Goal: Task Accomplishment & Management: Manage account settings

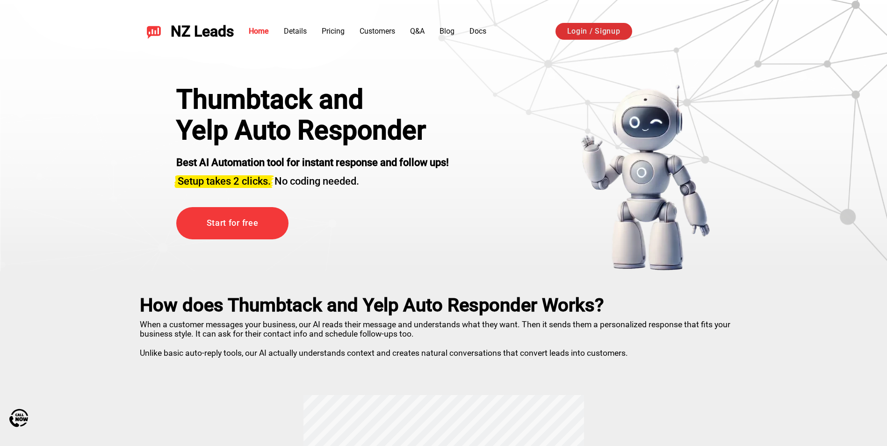
click at [584, 23] on link "Login / Signup" at bounding box center [594, 31] width 77 height 17
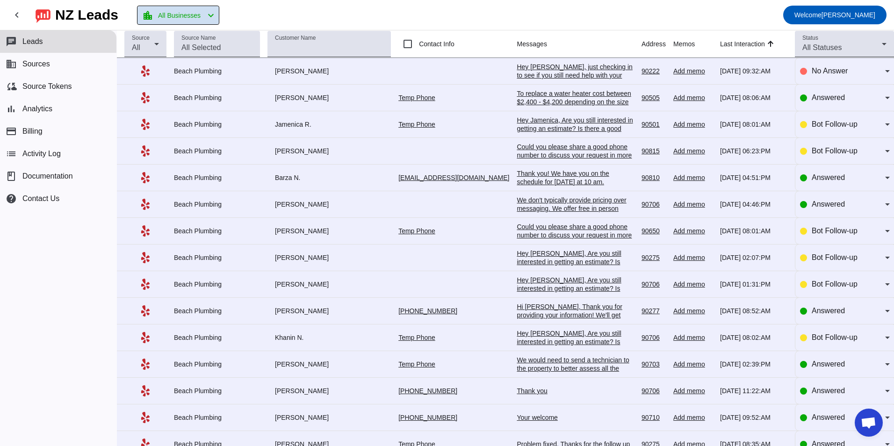
click at [201, 20] on span "All Businesses" at bounding box center [179, 15] width 43 height 13
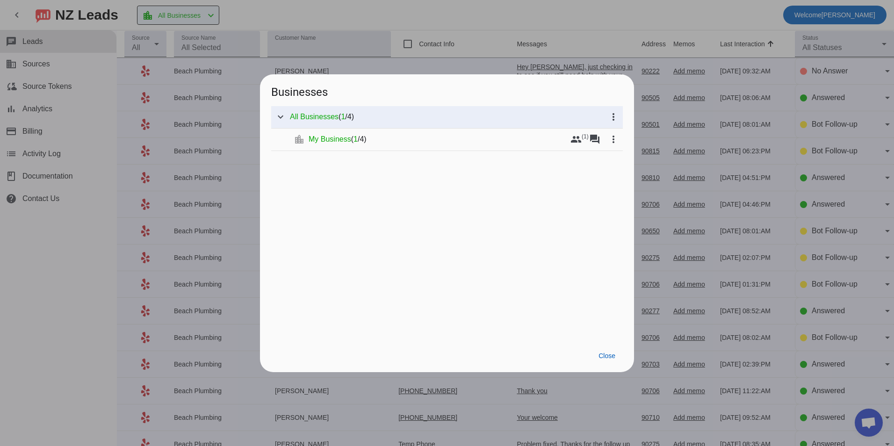
click at [205, 20] on div at bounding box center [447, 223] width 894 height 446
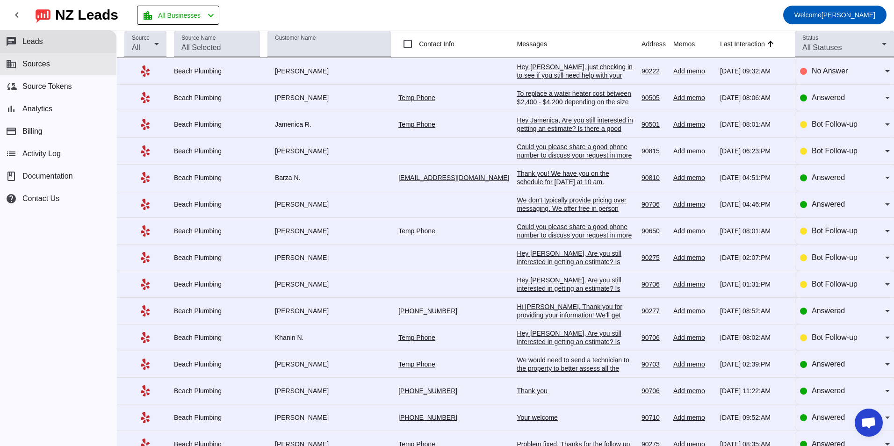
click at [57, 64] on button "business Sources" at bounding box center [58, 64] width 116 height 22
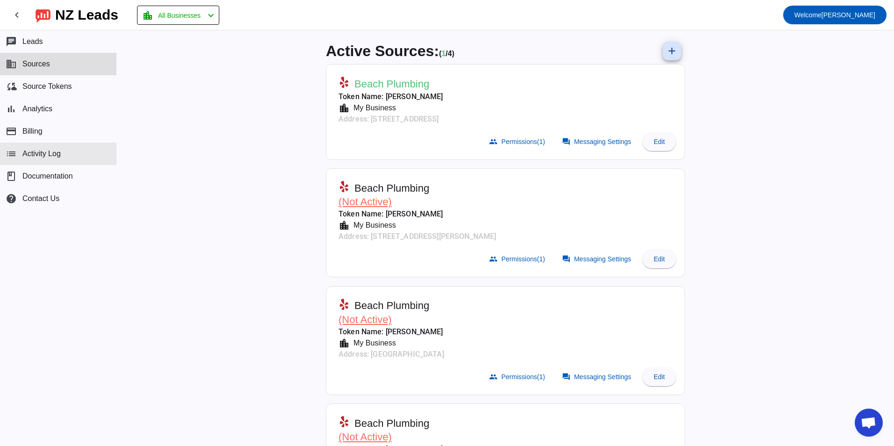
click at [71, 153] on button "list Activity Log" at bounding box center [58, 154] width 116 height 22
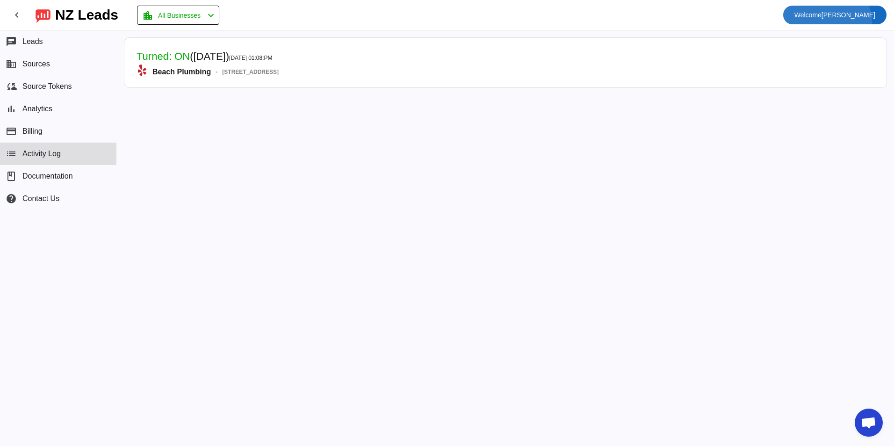
click at [831, 24] on span at bounding box center [834, 15] width 103 height 22
click at [653, 16] on div at bounding box center [447, 223] width 894 height 446
click at [12, 12] on mat-icon "chevron_left" at bounding box center [16, 14] width 11 height 11
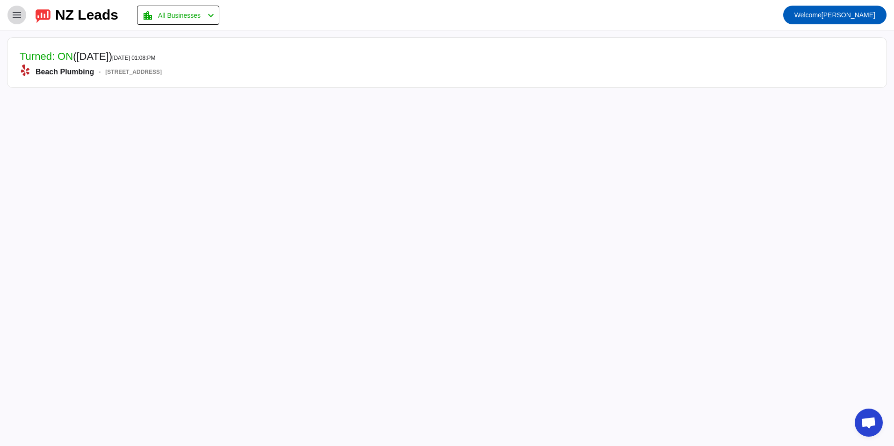
click at [12, 13] on mat-icon "menu" at bounding box center [16, 14] width 11 height 11
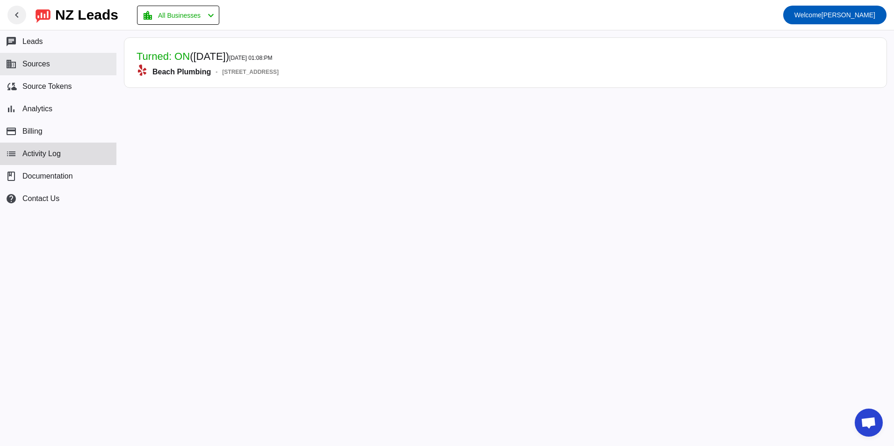
click at [42, 71] on button "business Sources" at bounding box center [58, 64] width 116 height 22
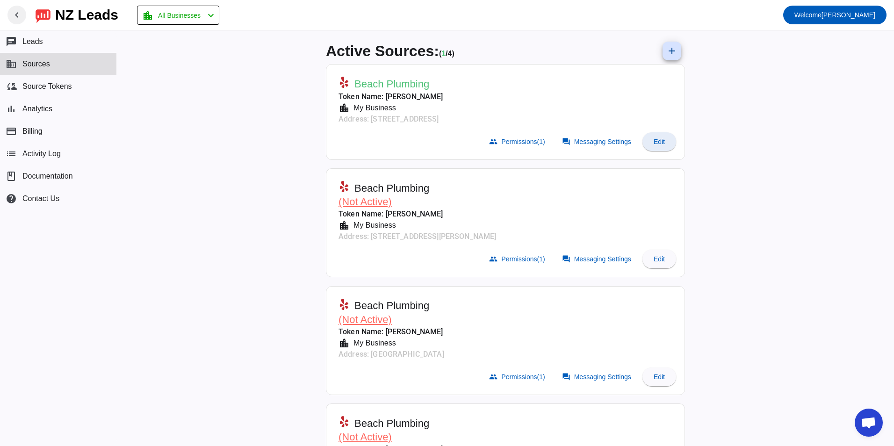
click at [656, 142] on span "Edit" at bounding box center [659, 141] width 11 height 7
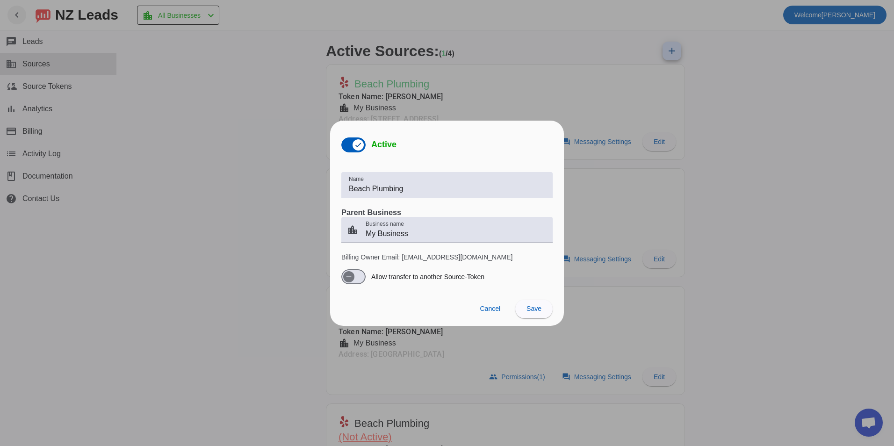
click at [196, 238] on div at bounding box center [447, 223] width 894 height 446
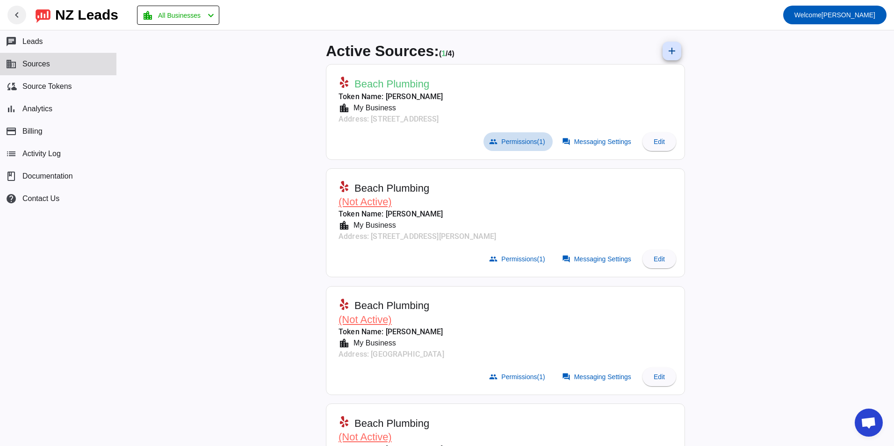
click at [527, 139] on span "Permissions (1)" at bounding box center [522, 141] width 43 height 7
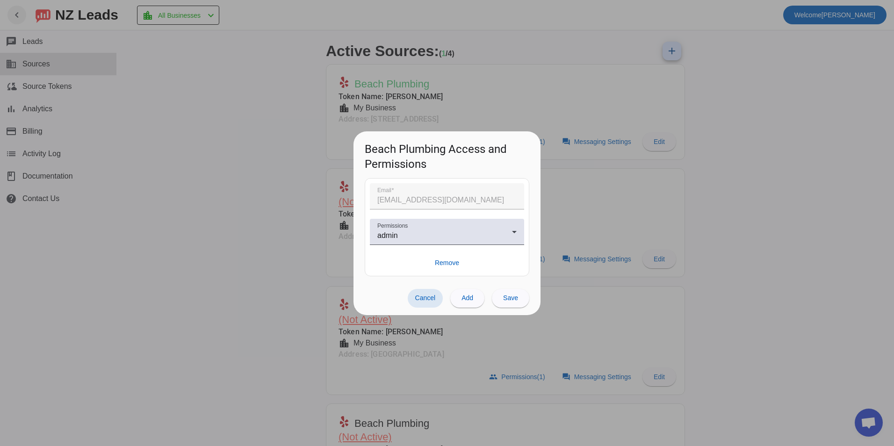
click at [171, 253] on div at bounding box center [447, 223] width 894 height 446
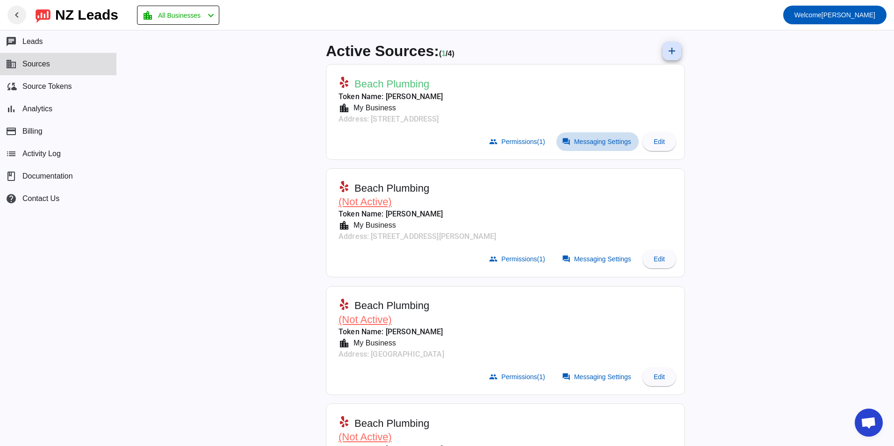
click at [605, 138] on span "Messaging Settings" at bounding box center [602, 141] width 57 height 7
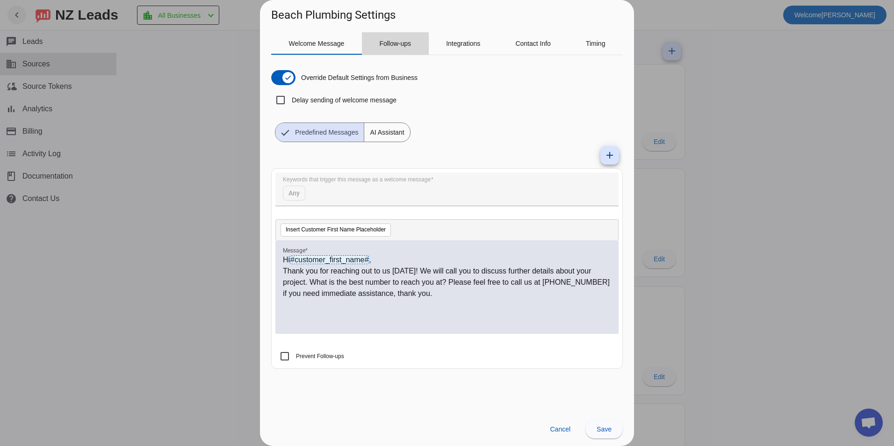
click at [387, 47] on span "Follow-ups" at bounding box center [395, 43] width 32 height 22
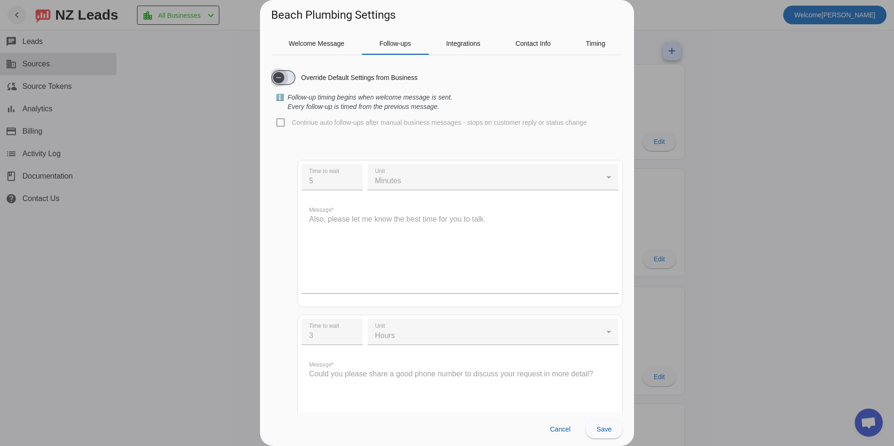
click at [276, 75] on icon "button" at bounding box center [278, 77] width 7 height 7
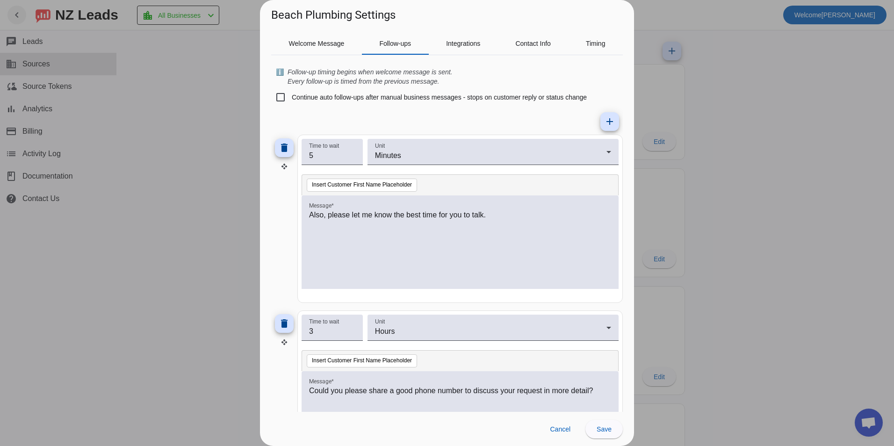
scroll to position [47, 0]
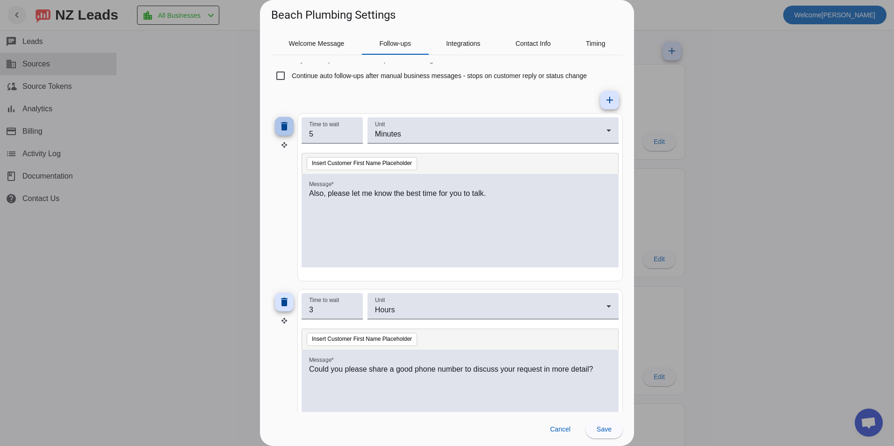
click at [284, 127] on mat-icon "delete" at bounding box center [284, 126] width 11 height 11
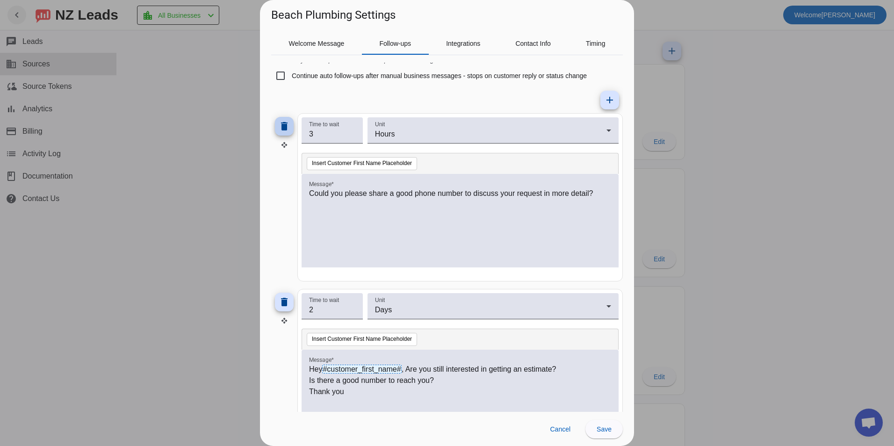
click at [284, 127] on mat-icon "delete" at bounding box center [284, 126] width 11 height 11
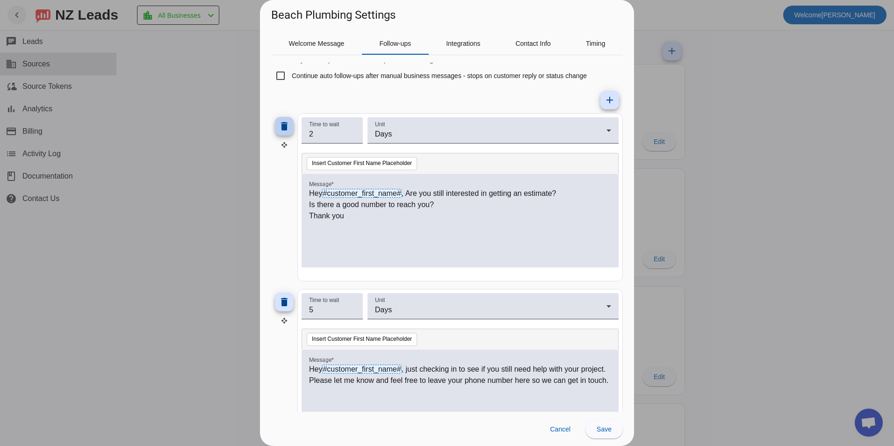
click at [284, 127] on mat-icon "delete" at bounding box center [284, 126] width 11 height 11
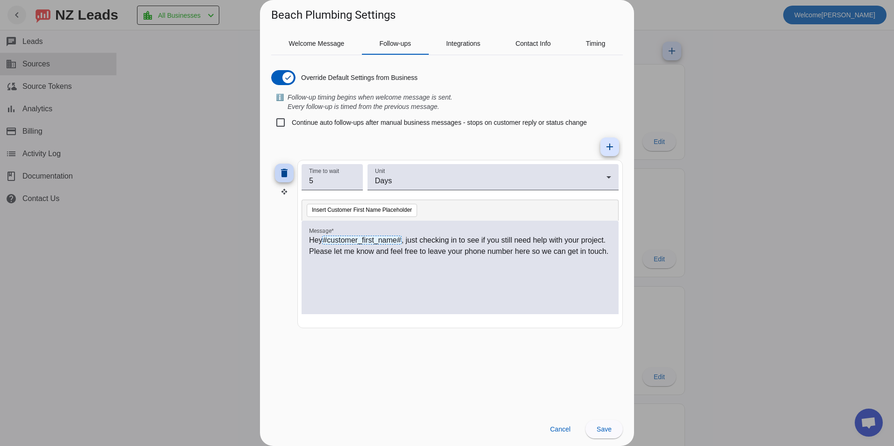
click at [283, 171] on mat-icon "delete" at bounding box center [284, 172] width 11 height 11
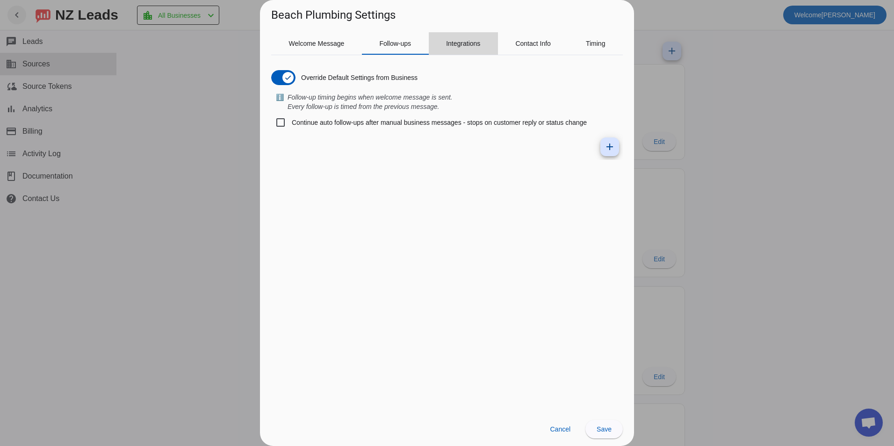
click at [462, 47] on span "Integrations" at bounding box center [463, 43] width 34 height 7
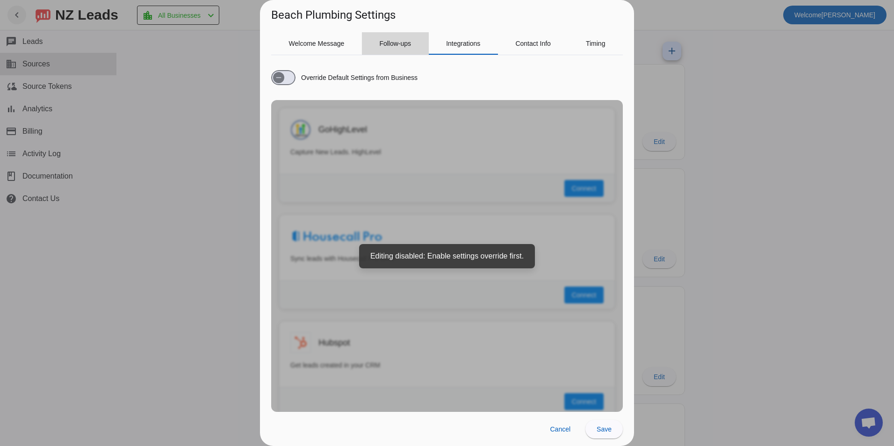
click at [390, 42] on span "Follow-ups" at bounding box center [395, 43] width 32 height 7
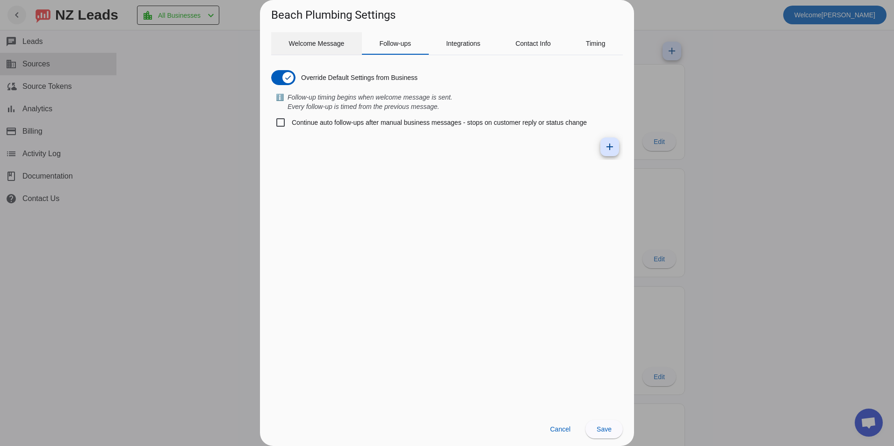
click at [326, 43] on span "Welcome Message" at bounding box center [317, 43] width 56 height 7
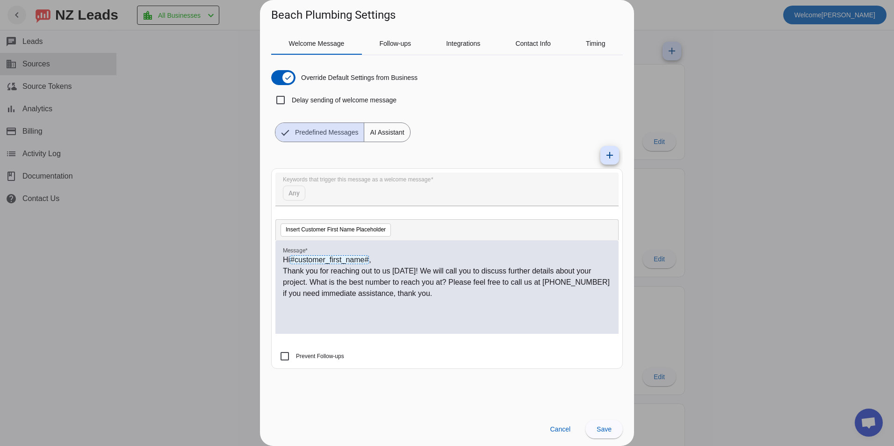
click at [458, 148] on div "add Keywords that trigger this message as a welcome message Any Insert Customer…" at bounding box center [447, 259] width 352 height 234
click at [415, 271] on p "Thank you for reaching out to us [DATE]! We will call you to discuss further de…" at bounding box center [447, 283] width 328 height 34
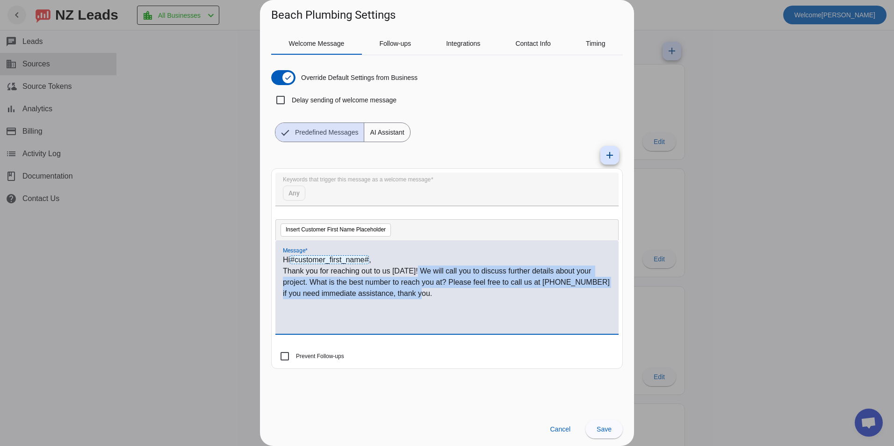
drag, startPoint x: 415, startPoint y: 271, endPoint x: 450, endPoint y: 303, distance: 47.7
click at [450, 303] on div "Hi #customer_first_name# , Thank you for reaching out to us [DATE]! We will cal…" at bounding box center [447, 292] width 328 height 76
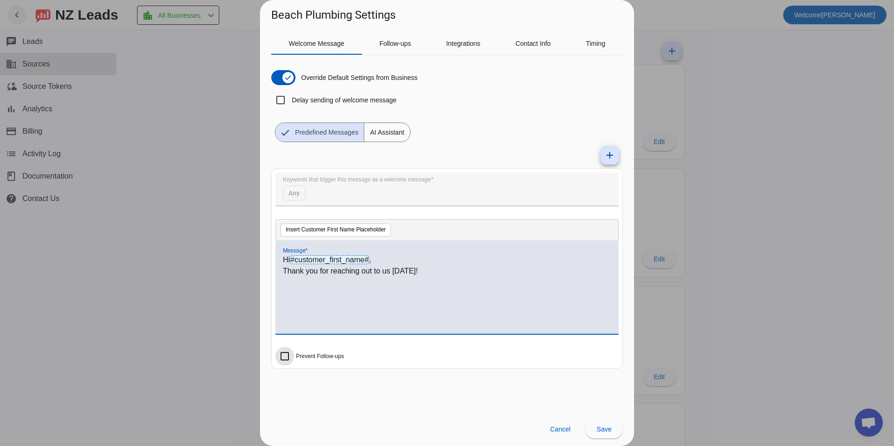
click at [287, 355] on input "Prevent Follow-ups" at bounding box center [284, 356] width 19 height 19
checkbox input "true"
click at [437, 273] on p "Thank you for reaching out to us [DATE]!" at bounding box center [447, 271] width 328 height 11
click at [512, 281] on p "Thank you for reaching out to us [DATE]! A team member will respond to your req…" at bounding box center [447, 277] width 328 height 22
click at [318, 211] on div at bounding box center [446, 210] width 343 height 9
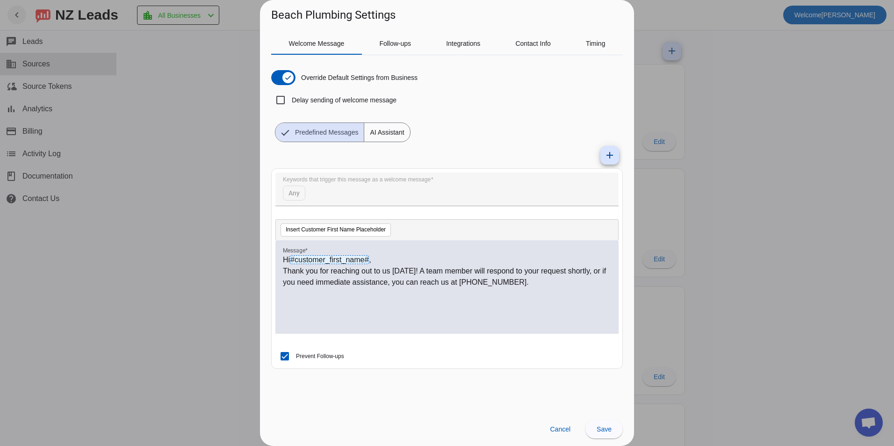
click at [370, 195] on mat-form-field "Keywords that trigger this message as a welcome message Any" at bounding box center [446, 194] width 343 height 43
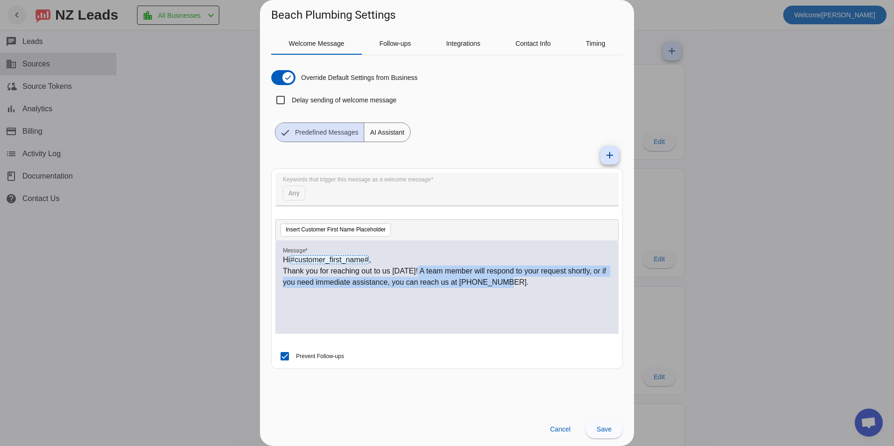
drag, startPoint x: 414, startPoint y: 270, endPoint x: 506, endPoint y: 292, distance: 94.6
click at [506, 292] on div "Hi #customer_first_name# , Thank you for reaching out to us [DATE]! A team memb…" at bounding box center [447, 292] width 328 height 76
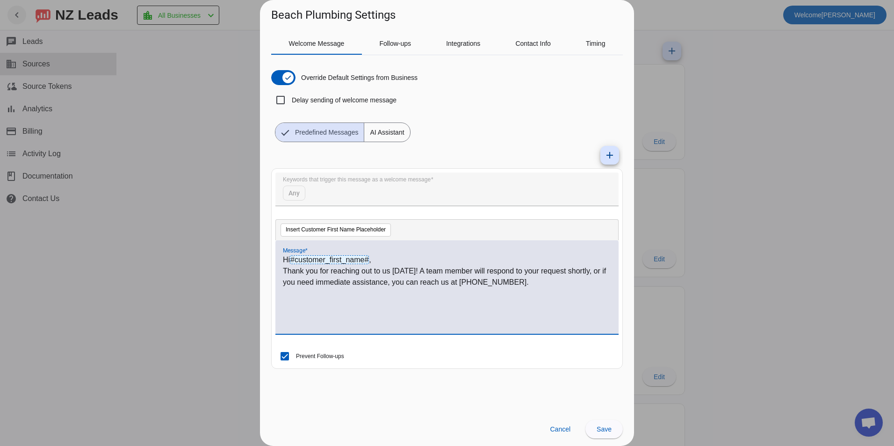
click at [516, 312] on div "Hi #customer_first_name# , Thank you for reaching out to us [DATE]! A team memb…" at bounding box center [447, 292] width 328 height 76
drag, startPoint x: 599, startPoint y: 273, endPoint x: 601, endPoint y: 288, distance: 15.7
click at [601, 288] on div "Hi #customer_first_name# , Thank you for reaching out to us [DATE]! A team memb…" at bounding box center [447, 292] width 328 height 76
click at [594, 267] on p "Thank you for reaching out to us [DATE]! A team member will respond to your req…" at bounding box center [447, 277] width 328 height 22
drag, startPoint x: 596, startPoint y: 269, endPoint x: 606, endPoint y: 287, distance: 20.5
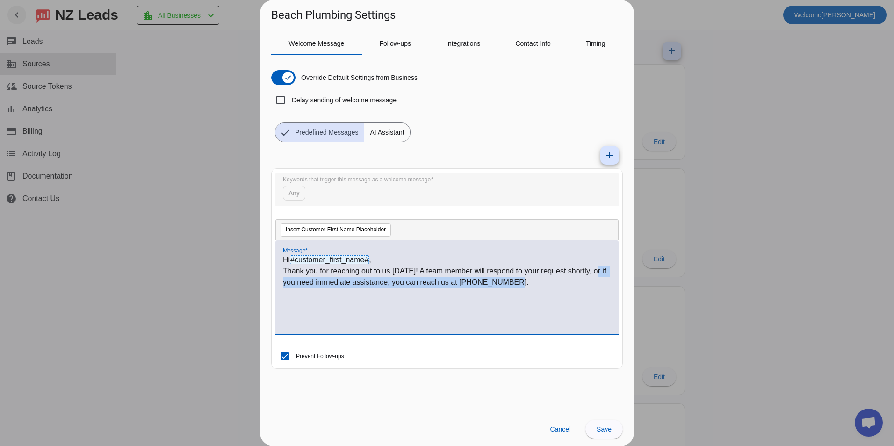
click at [606, 287] on p "Thank you for reaching out to us [DATE]! A team member will respond to your req…" at bounding box center [447, 277] width 328 height 22
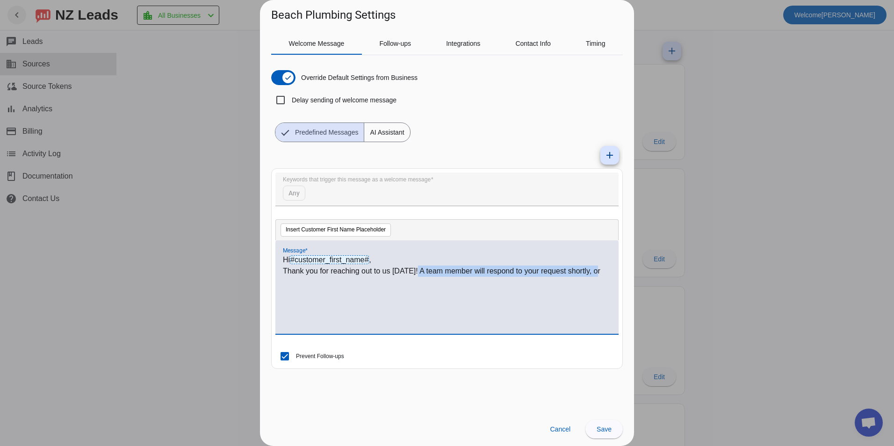
drag, startPoint x: 597, startPoint y: 270, endPoint x: 414, endPoint y: 279, distance: 183.5
click at [414, 279] on div "Hi #customer_first_name# , Thank you for reaching out to us [DATE]! A team memb…" at bounding box center [447, 292] width 328 height 76
click at [372, 285] on p "Thank you for reaching out to us [DATE]! if you need immediate assistance, you …" at bounding box center [447, 277] width 328 height 22
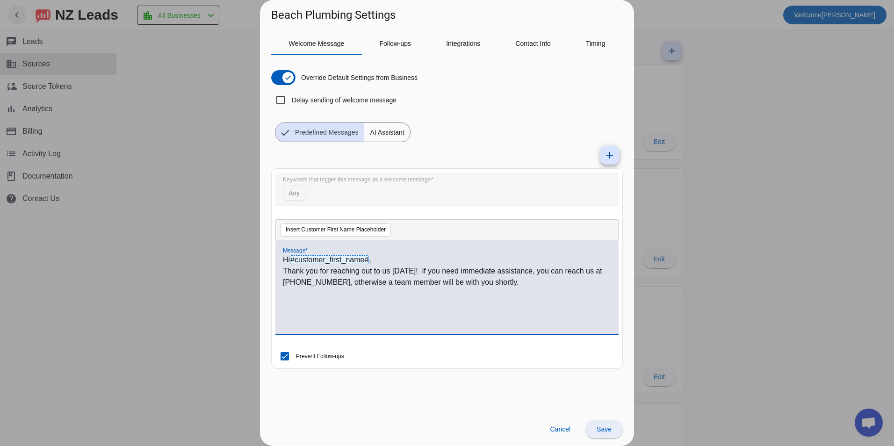
click at [598, 433] on span "Save" at bounding box center [604, 429] width 15 height 7
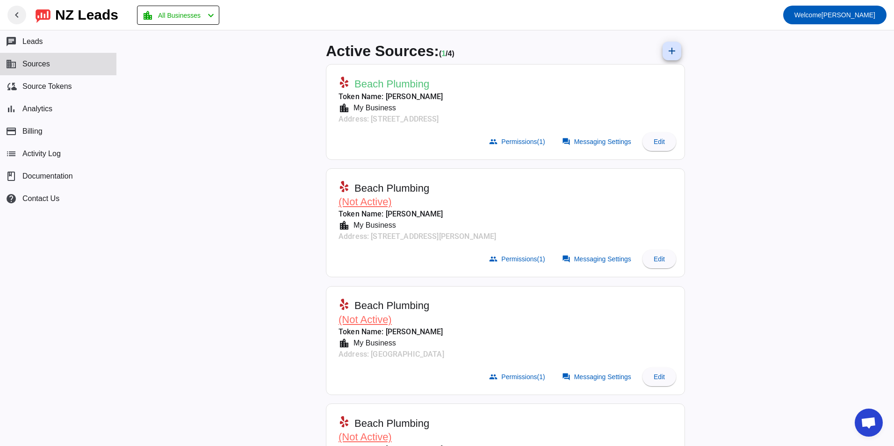
click at [236, 209] on div "Active Sources: ( 1 / 4) add Beach Plumbing Token Name: [PERSON_NAME] location_…" at bounding box center [505, 238] width 777 height 416
click at [727, 227] on div "Active Sources: ( 1 / 4) add Beach Plumbing Token Name: [PERSON_NAME] location_…" at bounding box center [505, 238] width 777 height 416
click at [254, 226] on div "Active Sources: ( 1 / 4) add Beach Plumbing Token Name: [PERSON_NAME] location_…" at bounding box center [505, 238] width 777 height 416
click at [762, 231] on div "Active Sources: ( 1 / 4) add Beach Plumbing Token Name: [PERSON_NAME] location_…" at bounding box center [505, 238] width 777 height 416
click at [227, 292] on div "Active Sources: ( 1 / 4) add Beach Plumbing Token Name: [PERSON_NAME] location_…" at bounding box center [505, 238] width 777 height 416
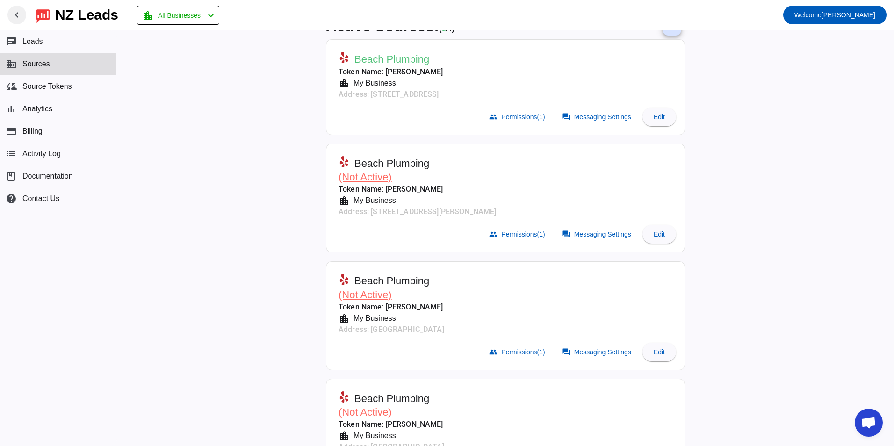
scroll to position [47, 0]
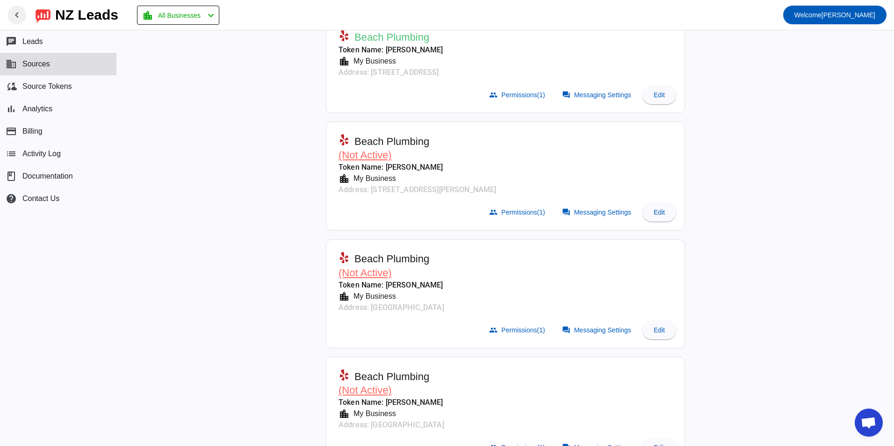
click at [166, 261] on div "Active Sources: ( 1 / 4) add Beach Plumbing Token Name: [PERSON_NAME] location_…" at bounding box center [505, 238] width 777 height 416
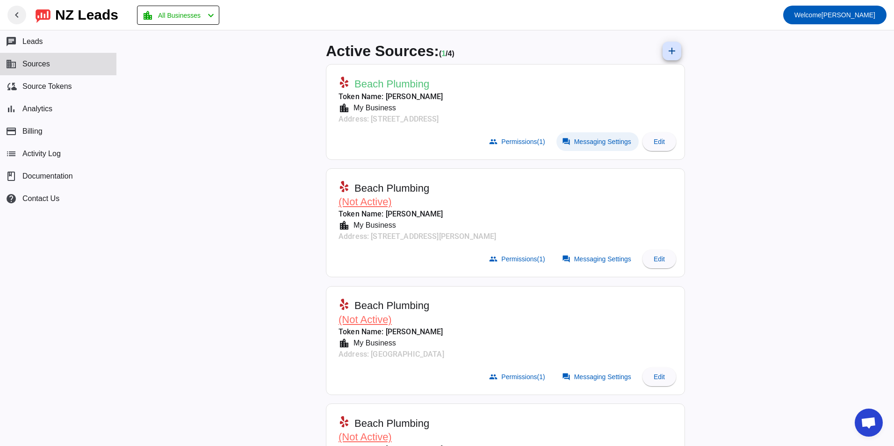
click at [617, 144] on span "Messaging Settings" at bounding box center [602, 141] width 57 height 7
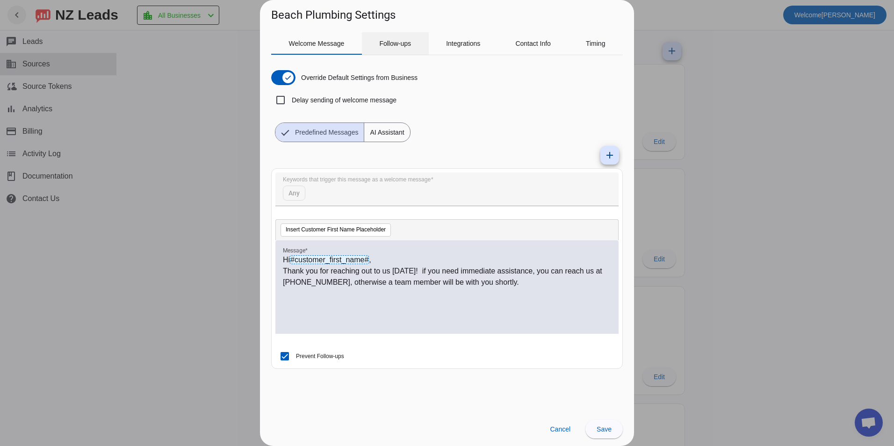
click at [389, 48] on span "Follow-ups" at bounding box center [395, 43] width 32 height 22
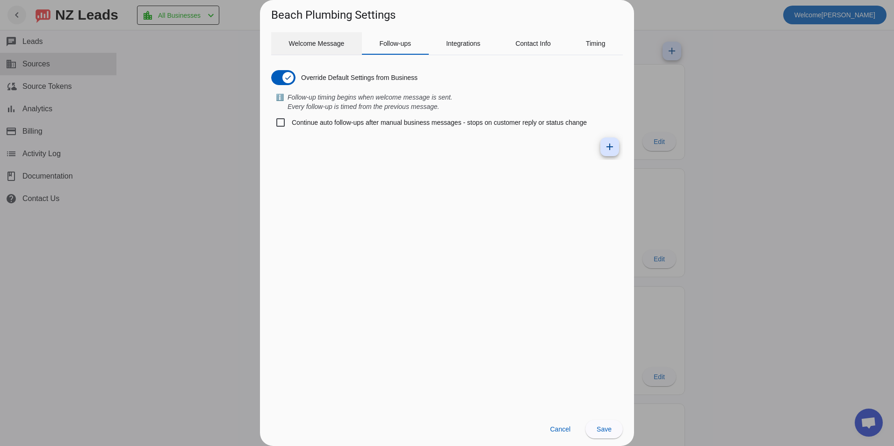
click at [318, 41] on span "Welcome Message" at bounding box center [317, 43] width 56 height 7
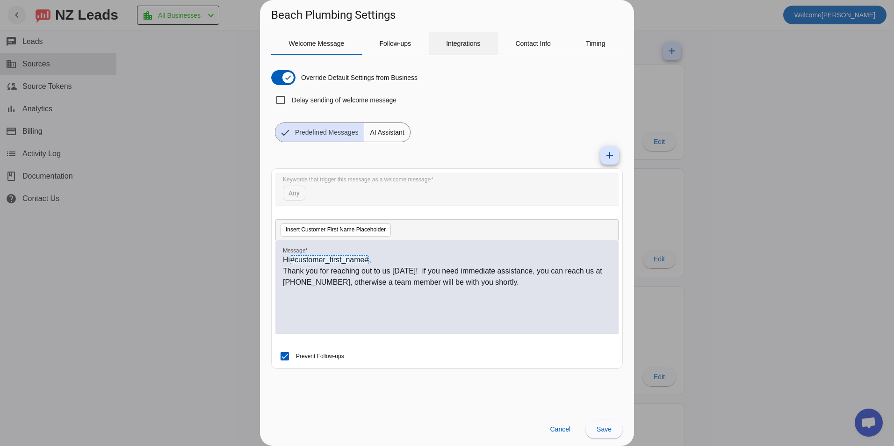
click at [455, 38] on span "Integrations" at bounding box center [463, 43] width 34 height 22
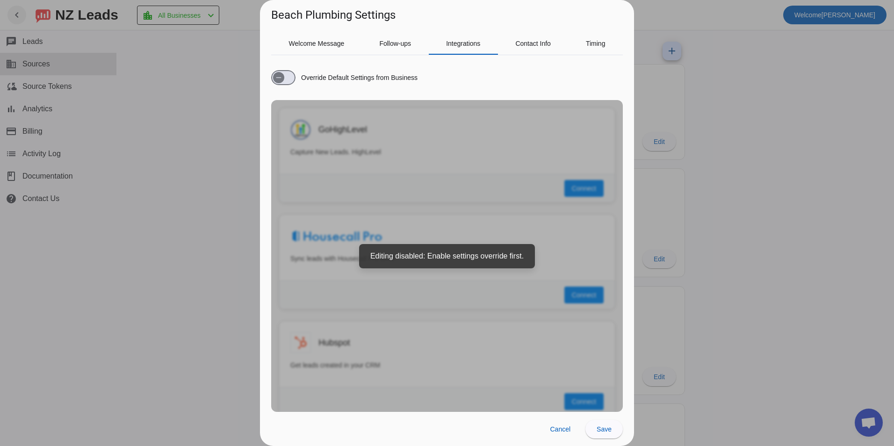
click at [469, 192] on div "Override Default Settings from Business GoHighLevel Capture New Leads. HighLeve…" at bounding box center [447, 237] width 352 height 349
click at [526, 45] on span "Contact Info" at bounding box center [533, 43] width 36 height 7
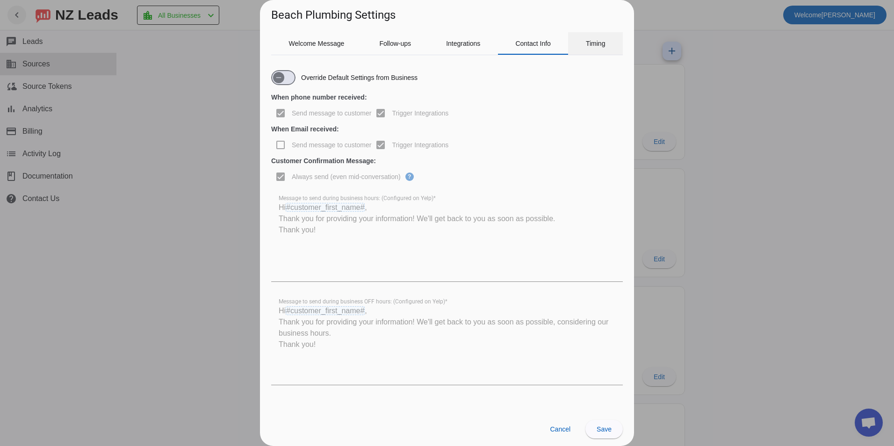
click at [596, 46] on span "Timing" at bounding box center [596, 43] width 20 height 7
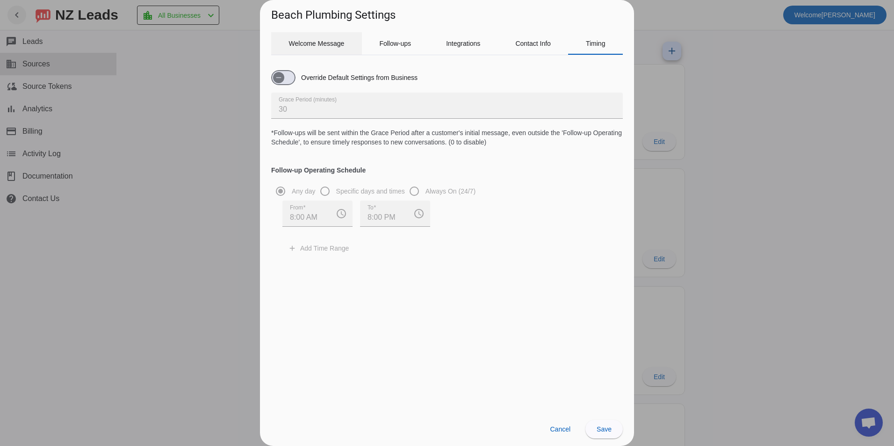
click at [304, 42] on span "Welcome Message" at bounding box center [317, 43] width 56 height 7
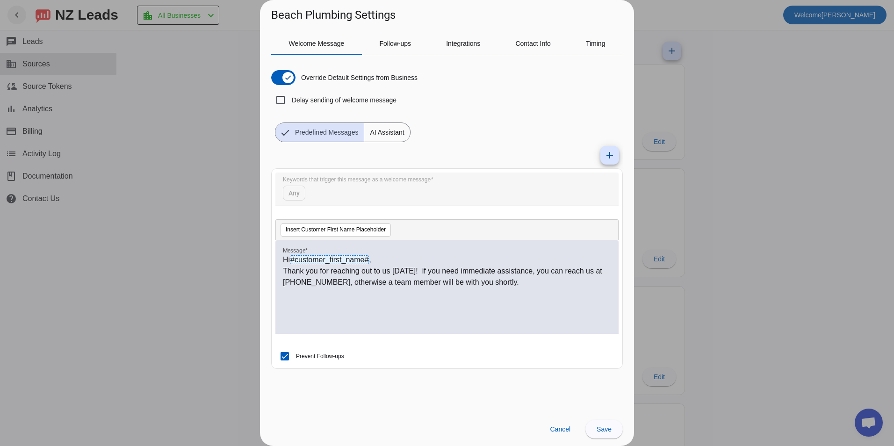
click at [195, 166] on div at bounding box center [447, 223] width 894 height 446
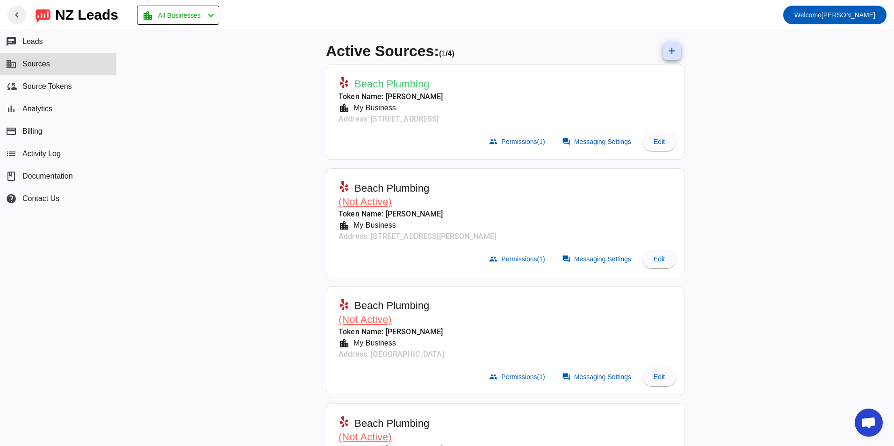
click at [238, 244] on div "Active Sources: ( 1 / 4) add Beach Plumbing Token Name: [PERSON_NAME] location_…" at bounding box center [505, 238] width 777 height 416
click at [862, 210] on div "Active Sources: ( 1 / 4) add Beach Plumbing Token Name: [PERSON_NAME] location_…" at bounding box center [505, 238] width 777 height 416
click at [501, 139] on span "Permissions (1)" at bounding box center [522, 141] width 43 height 7
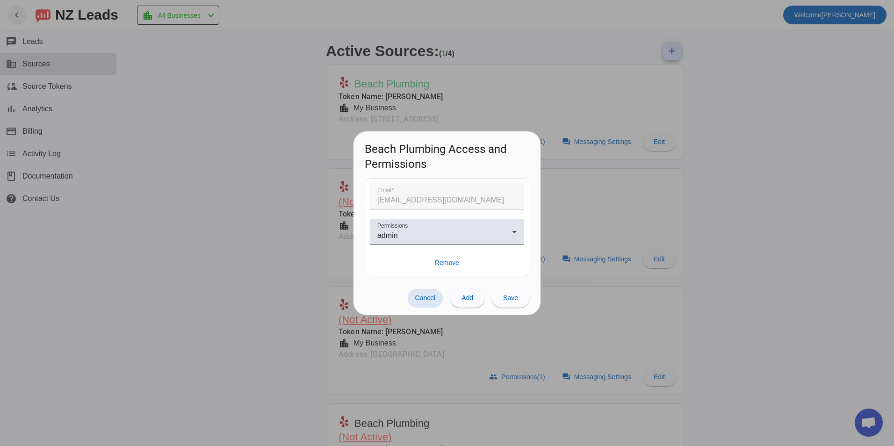
click at [199, 271] on div at bounding box center [447, 223] width 894 height 446
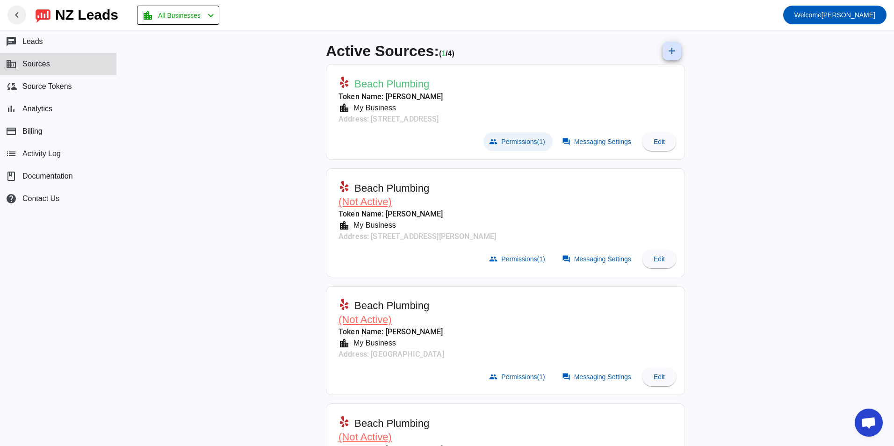
click at [517, 140] on span "Permissions (1)" at bounding box center [522, 141] width 43 height 7
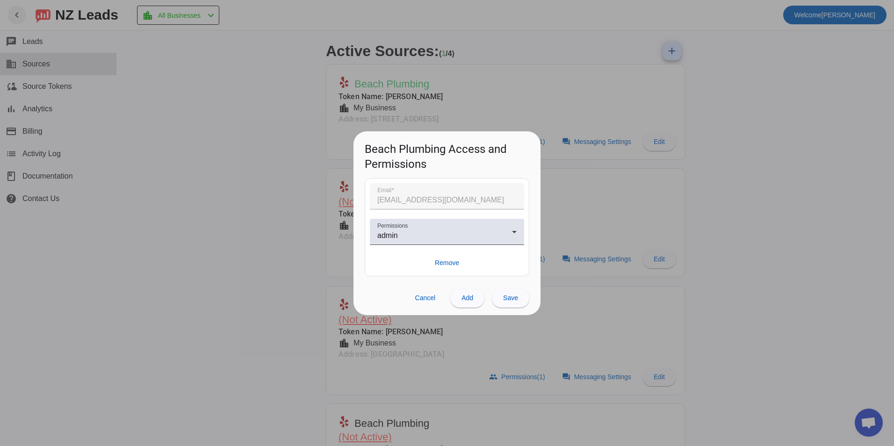
click at [207, 237] on div at bounding box center [447, 223] width 894 height 446
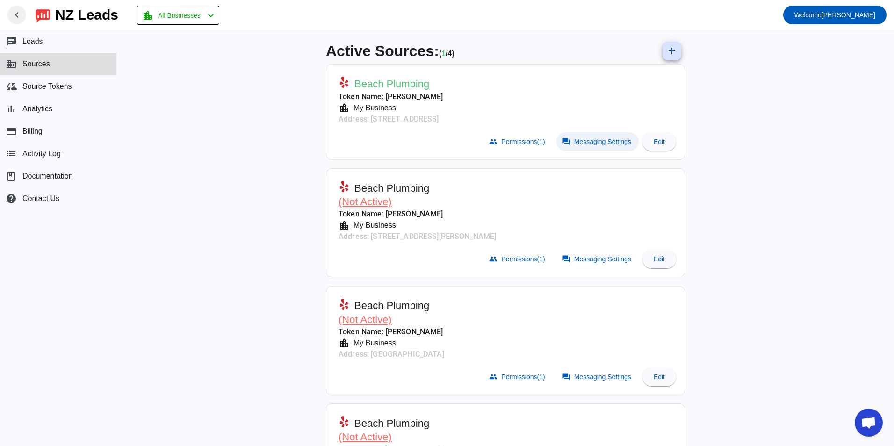
click at [589, 146] on span at bounding box center [597, 141] width 82 height 19
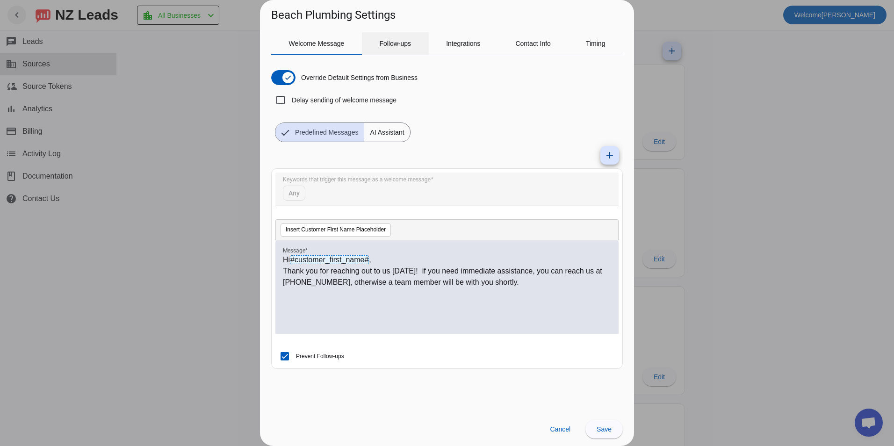
click at [398, 43] on span "Follow-ups" at bounding box center [395, 43] width 32 height 7
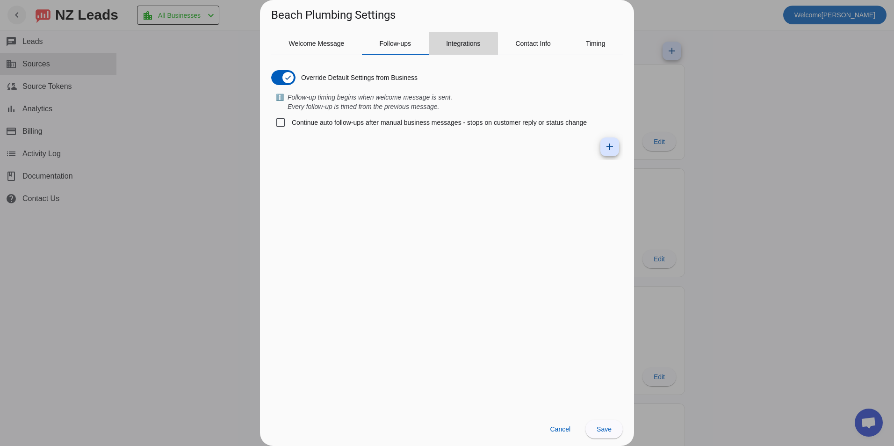
click at [458, 44] on span "Integrations" at bounding box center [463, 43] width 34 height 7
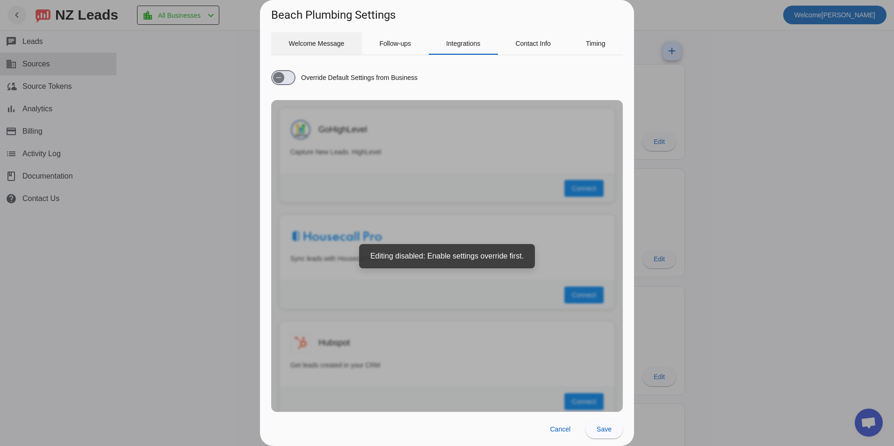
click at [305, 40] on span "Welcome Message" at bounding box center [317, 43] width 56 height 7
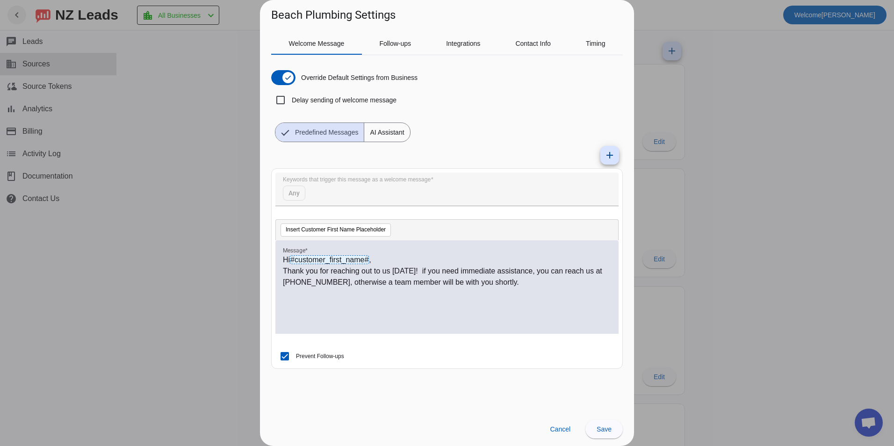
click at [190, 143] on div at bounding box center [447, 223] width 894 height 446
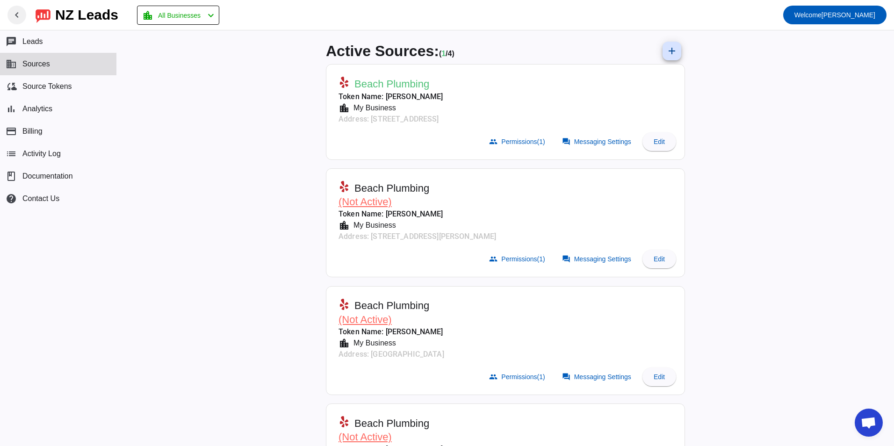
click at [832, 124] on div "Active Sources: ( 1 / 4) add Beach Plumbing Token Name: [PERSON_NAME] location_…" at bounding box center [505, 238] width 777 height 416
click at [823, 122] on div "Active Sources: ( 1 / 4) add Beach Plumbing Token Name: [PERSON_NAME] location_…" at bounding box center [505, 238] width 777 height 416
click at [196, 279] on div "Active Sources: ( 1 / 4) add Beach Plumbing Token Name: [PERSON_NAME] location_…" at bounding box center [505, 238] width 777 height 416
drag, startPoint x: 227, startPoint y: 81, endPoint x: 237, endPoint y: 61, distance: 22.8
click at [229, 75] on div "Active Sources: ( 1 / 4) add Beach Plumbing Token Name: [PERSON_NAME] location_…" at bounding box center [505, 238] width 777 height 416
